Goal: Task Accomplishment & Management: Use online tool/utility

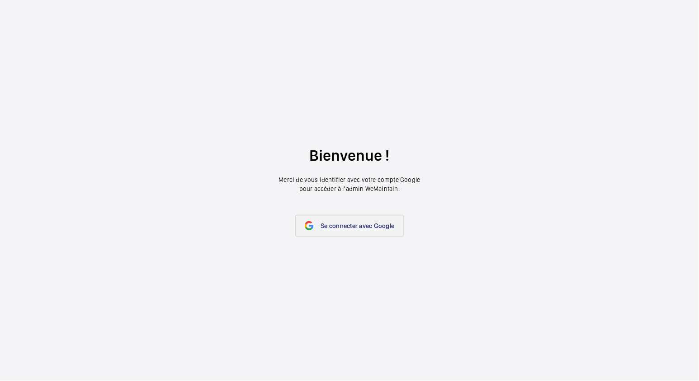
click at [329, 227] on span "Se connecter avec Google" at bounding box center [358, 225] width 74 height 7
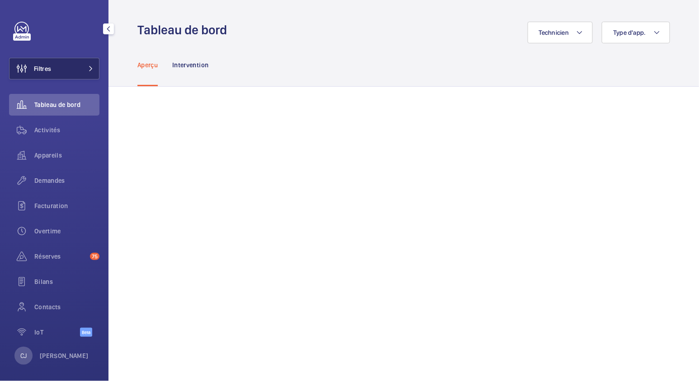
click at [38, 68] on span "Filtres" at bounding box center [42, 68] width 17 height 9
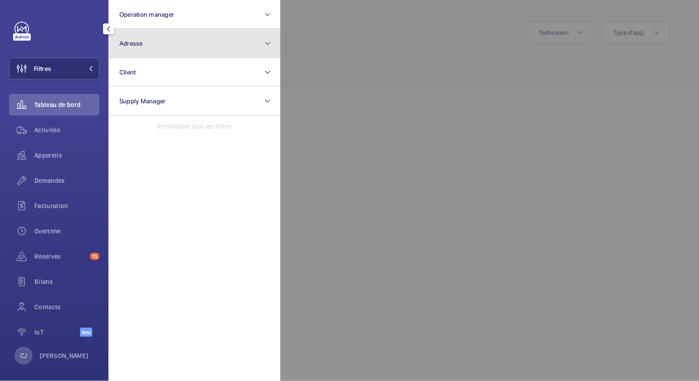
click at [149, 32] on button "Adresse" at bounding box center [194, 43] width 172 height 29
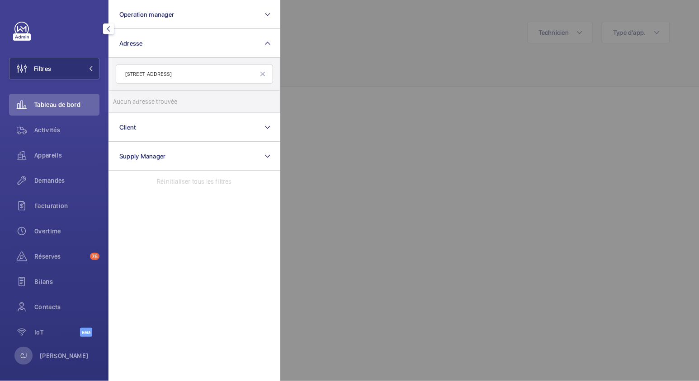
drag, startPoint x: 244, startPoint y: 74, endPoint x: 179, endPoint y: 75, distance: 64.6
click at [179, 75] on input "[STREET_ADDRESS]" at bounding box center [194, 74] width 157 height 19
type input "[STREET_ADDRESS]"
click at [123, 99] on label "34 Mazurières - [STREET_ADDRESS]" at bounding box center [187, 102] width 157 height 22
click at [123, 99] on input "34 Mazurières - [STREET_ADDRESS]" at bounding box center [122, 102] width 18 height 18
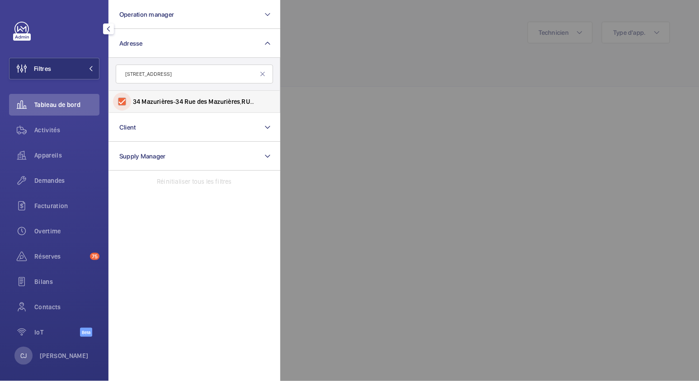
checkbox input "true"
click at [59, 129] on span "Activités" at bounding box center [66, 130] width 65 height 9
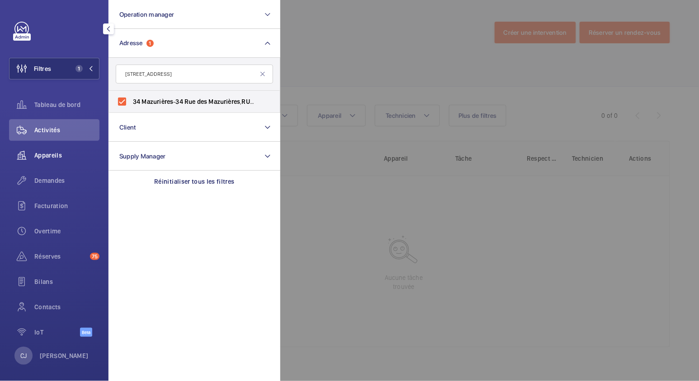
click at [40, 155] on span "Appareils" at bounding box center [66, 155] width 65 height 9
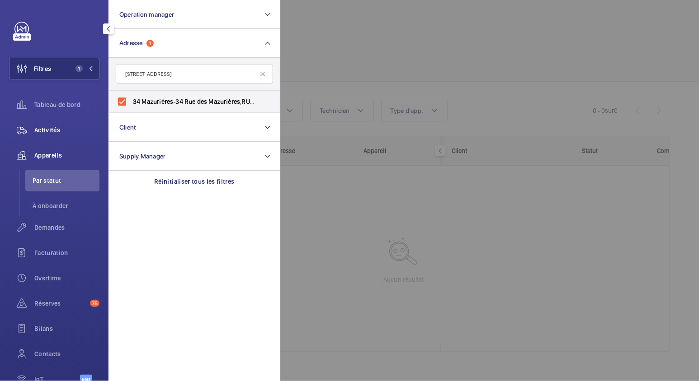
click at [43, 132] on span "Activités" at bounding box center [66, 130] width 65 height 9
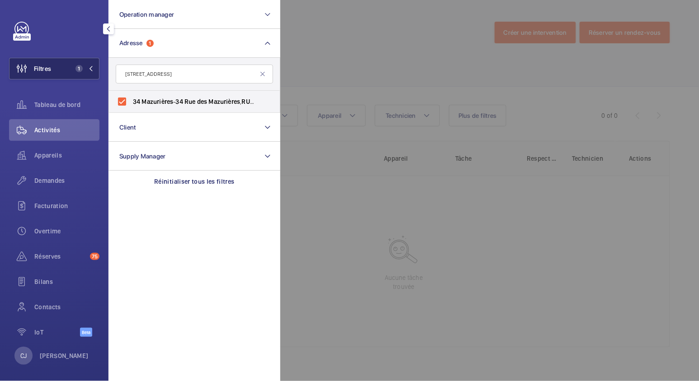
click at [90, 67] on mat-icon at bounding box center [90, 68] width 5 height 5
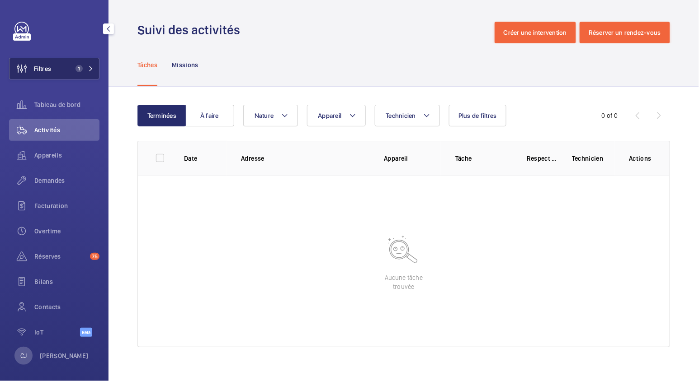
click at [90, 67] on mat-icon at bounding box center [90, 68] width 5 height 5
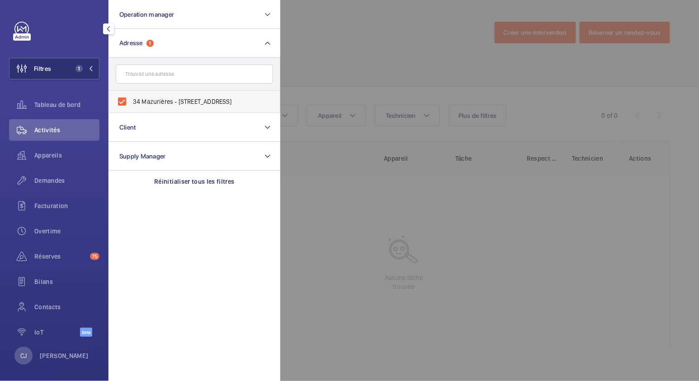
click at [122, 99] on label "34 Mazurières - [STREET_ADDRESS]" at bounding box center [187, 102] width 157 height 22
click at [122, 99] on input "34 Mazurières - [STREET_ADDRESS]" at bounding box center [122, 102] width 18 height 18
checkbox input "false"
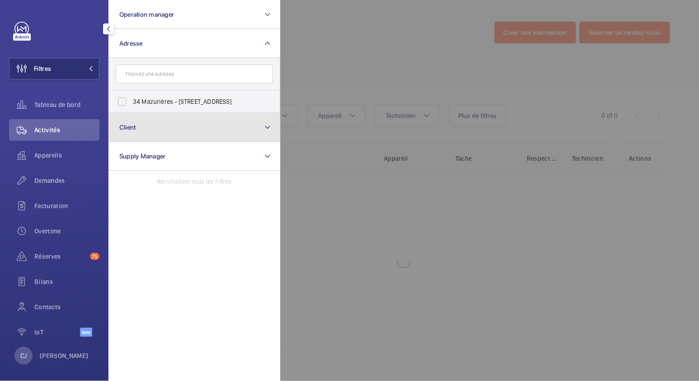
click at [153, 130] on button "Client" at bounding box center [194, 127] width 172 height 29
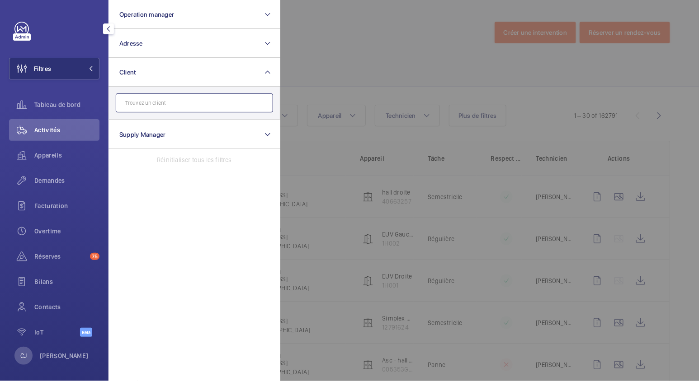
paste input "Cabinet F [PERSON_NAME]"
drag, startPoint x: 147, startPoint y: 100, endPoint x: 119, endPoint y: 102, distance: 28.1
click at [119, 102] on input "Cabinet F [PERSON_NAME]" at bounding box center [194, 103] width 157 height 19
drag, startPoint x: 152, startPoint y: 103, endPoint x: 122, endPoint y: 101, distance: 29.9
click at [122, 101] on input "Merguin" at bounding box center [194, 103] width 157 height 19
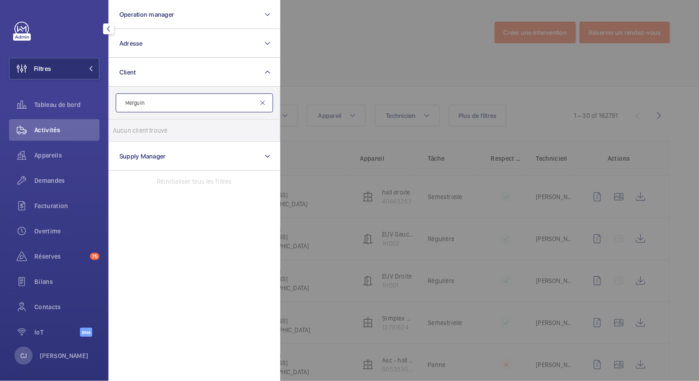
type input "Merguin"
click at [261, 103] on mat-icon at bounding box center [262, 102] width 7 height 7
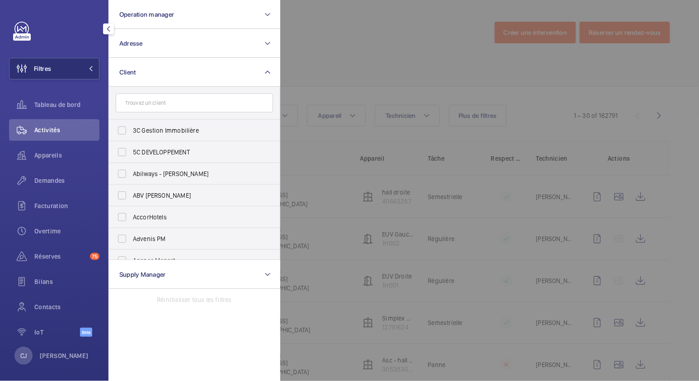
click at [358, 54] on div at bounding box center [629, 190] width 699 height 381
